Goal: Check status

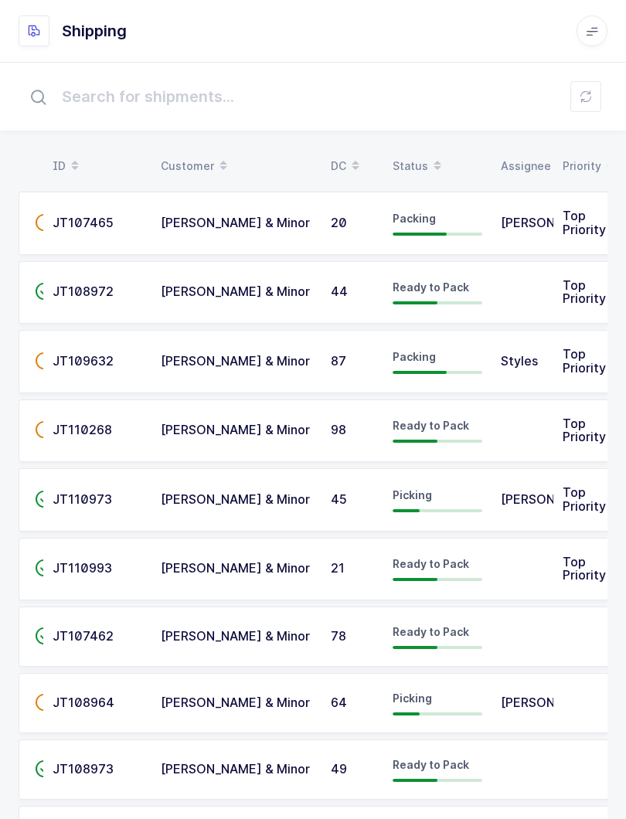
click at [592, 91] on button at bounding box center [585, 96] width 31 height 31
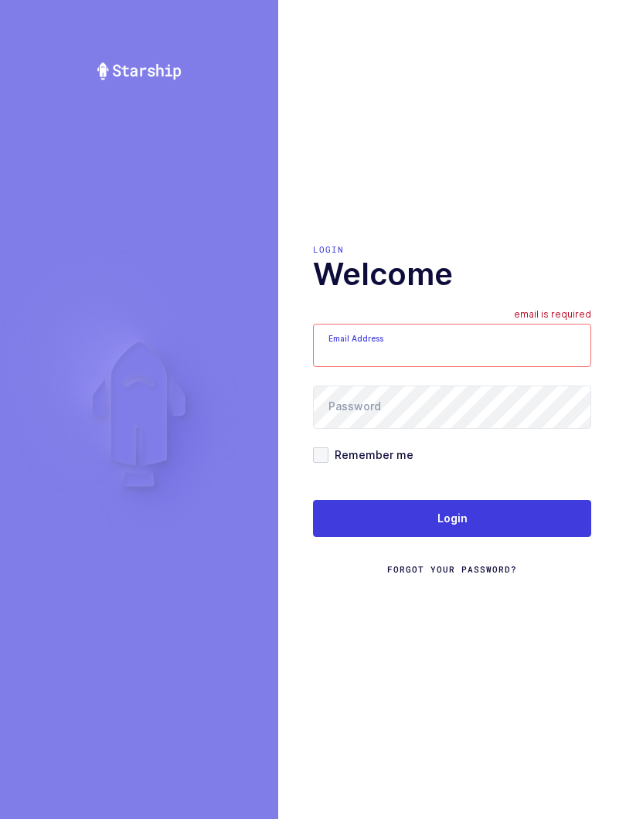
type input "glenn@janustrade.com"
click at [541, 526] on button "Login" at bounding box center [452, 518] width 278 height 37
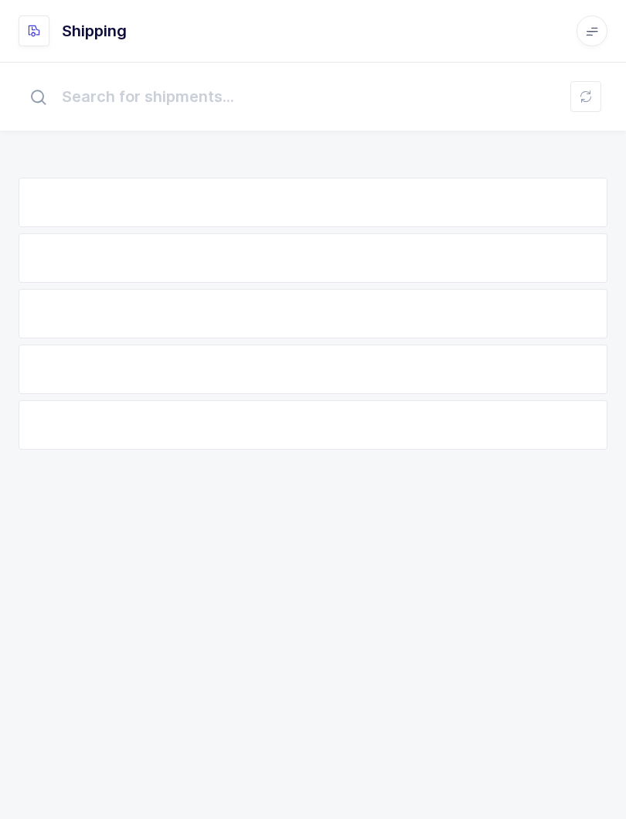
click at [552, 530] on div "ID Customer DC Status Assignee Priority No Data" at bounding box center [313, 440] width 626 height 757
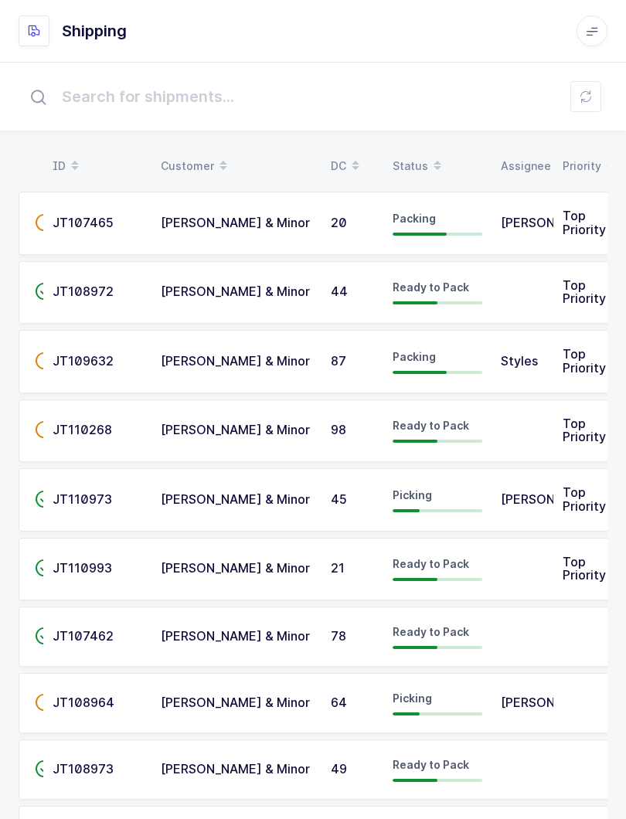
click at [416, 154] on div "Status" at bounding box center [437, 166] width 90 height 26
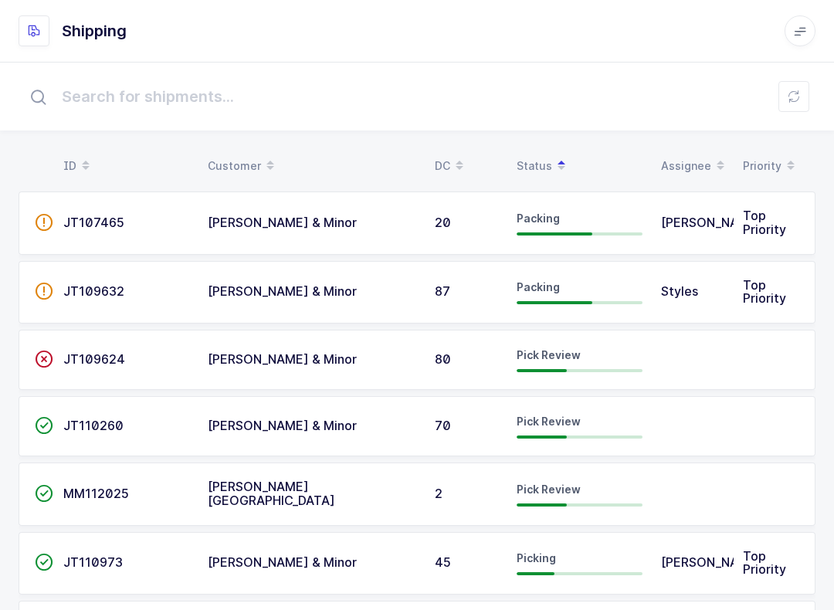
click at [625, 85] on button at bounding box center [794, 96] width 31 height 31
click at [518, 359] on span "Pick Review" at bounding box center [549, 354] width 64 height 13
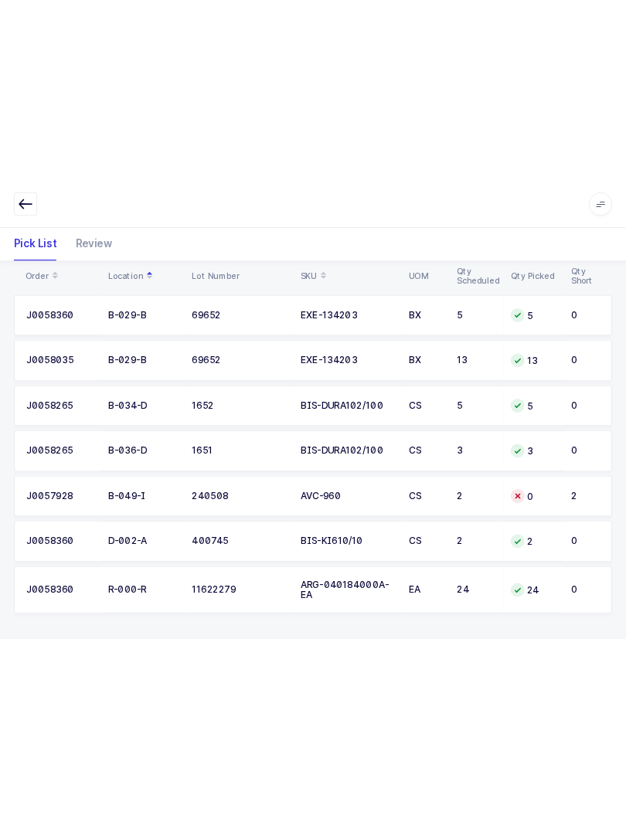
scroll to position [8, 0]
